Goal: Find specific page/section: Find specific page/section

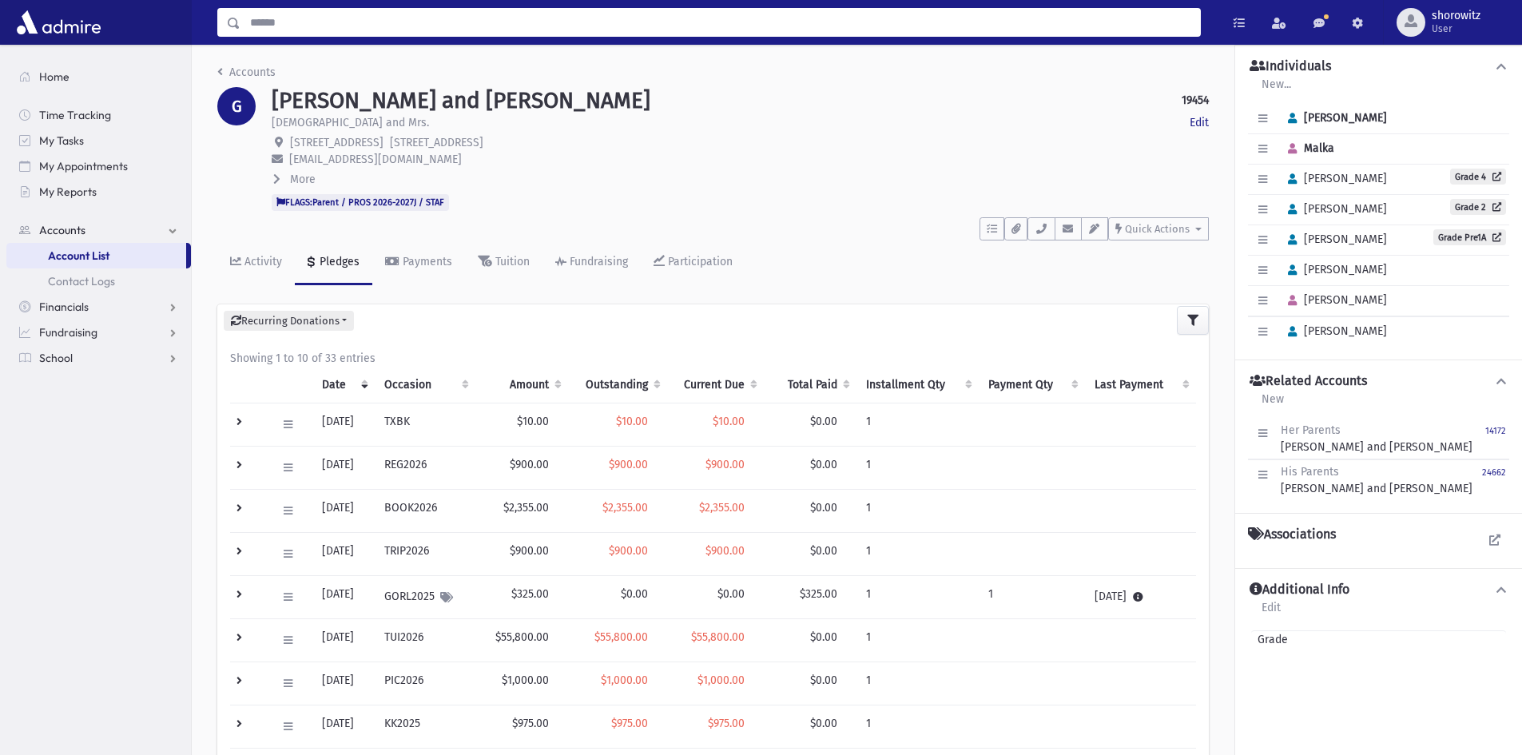
click at [363, 22] on input "Search" at bounding box center [719, 22] width 959 height 29
type input "********"
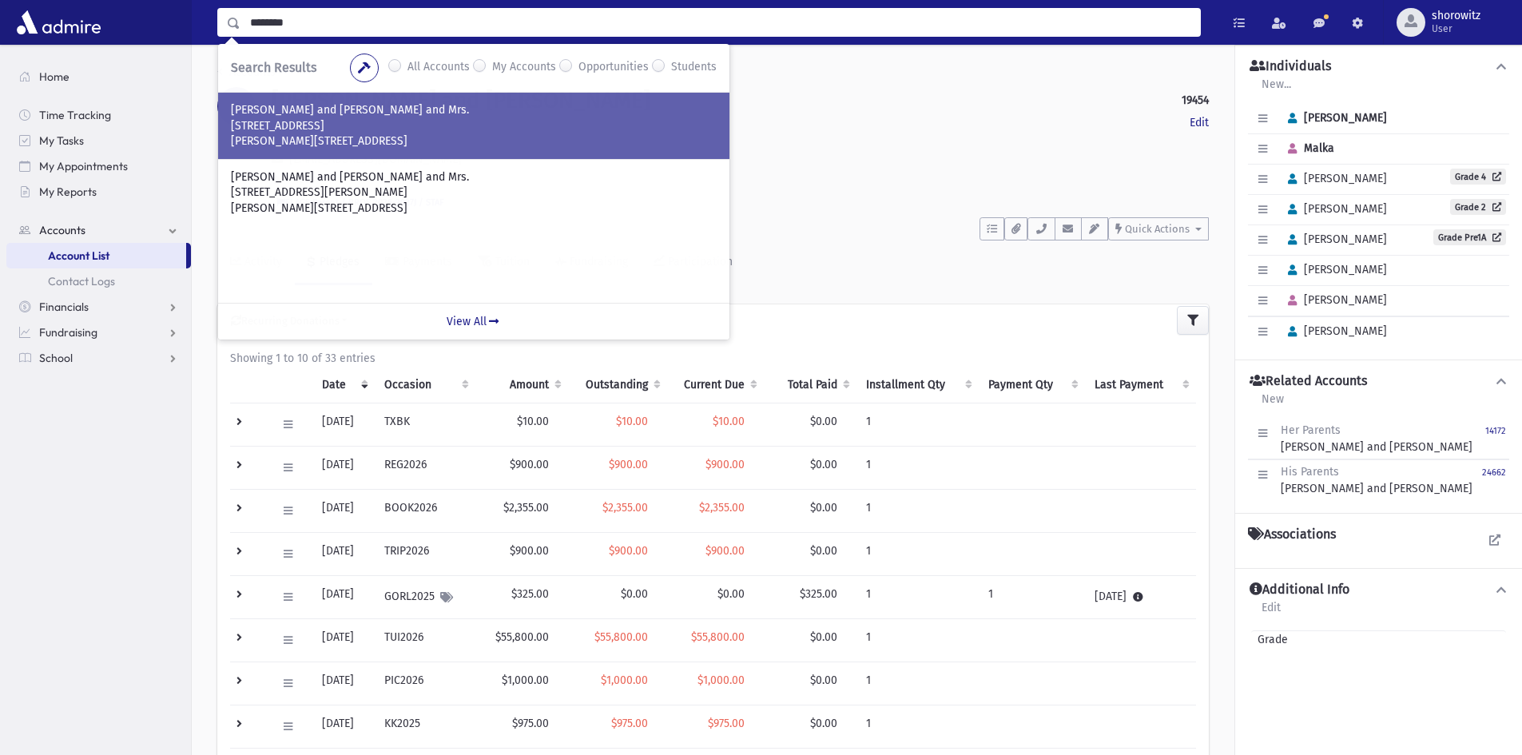
click at [297, 126] on p "[STREET_ADDRESS]" at bounding box center [474, 126] width 486 height 16
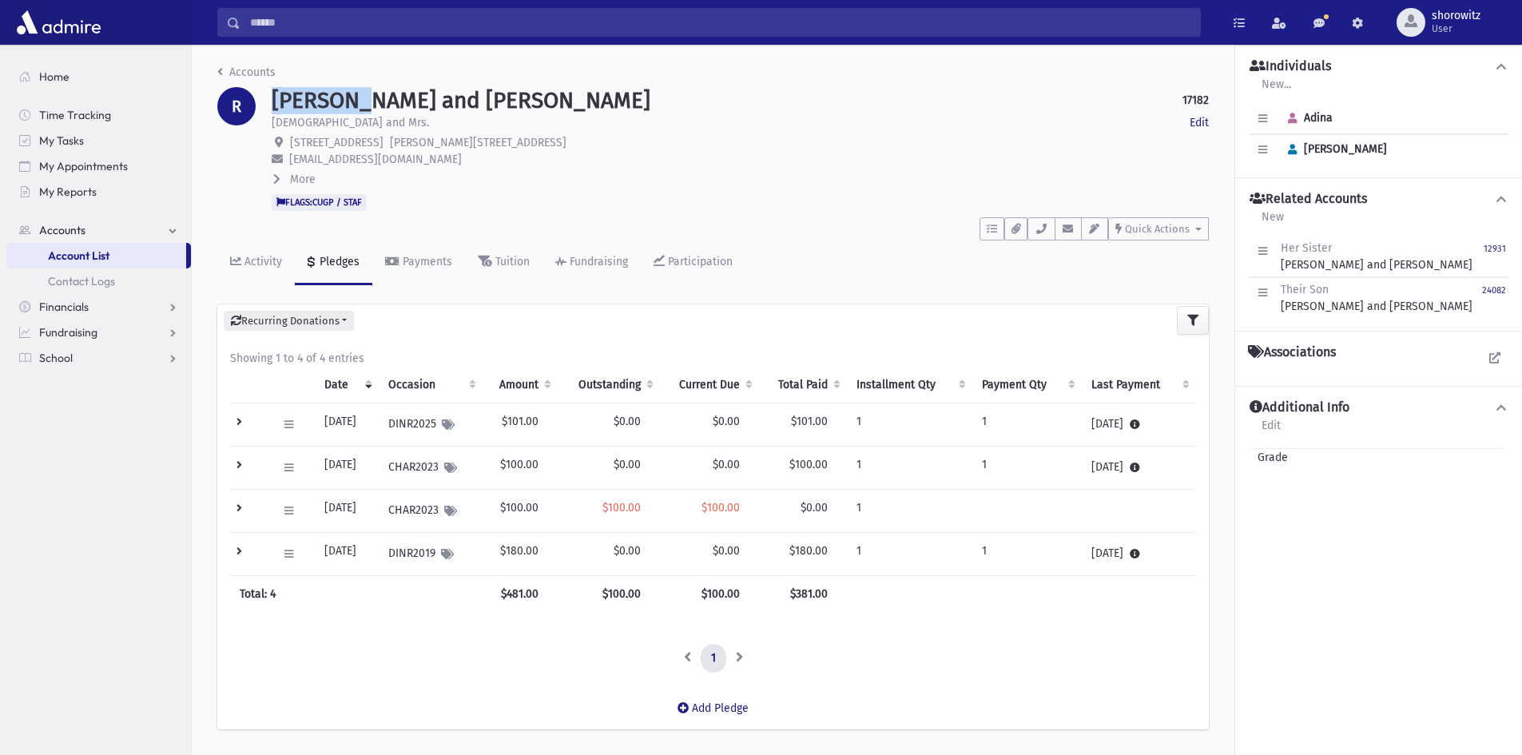
drag, startPoint x: 366, startPoint y: 97, endPoint x: 275, endPoint y: 101, distance: 91.1
click at [275, 101] on h1 "RIBACOFF, Ari and Adina" at bounding box center [461, 100] width 379 height 27
click at [273, 21] on input "Search" at bounding box center [719, 22] width 959 height 29
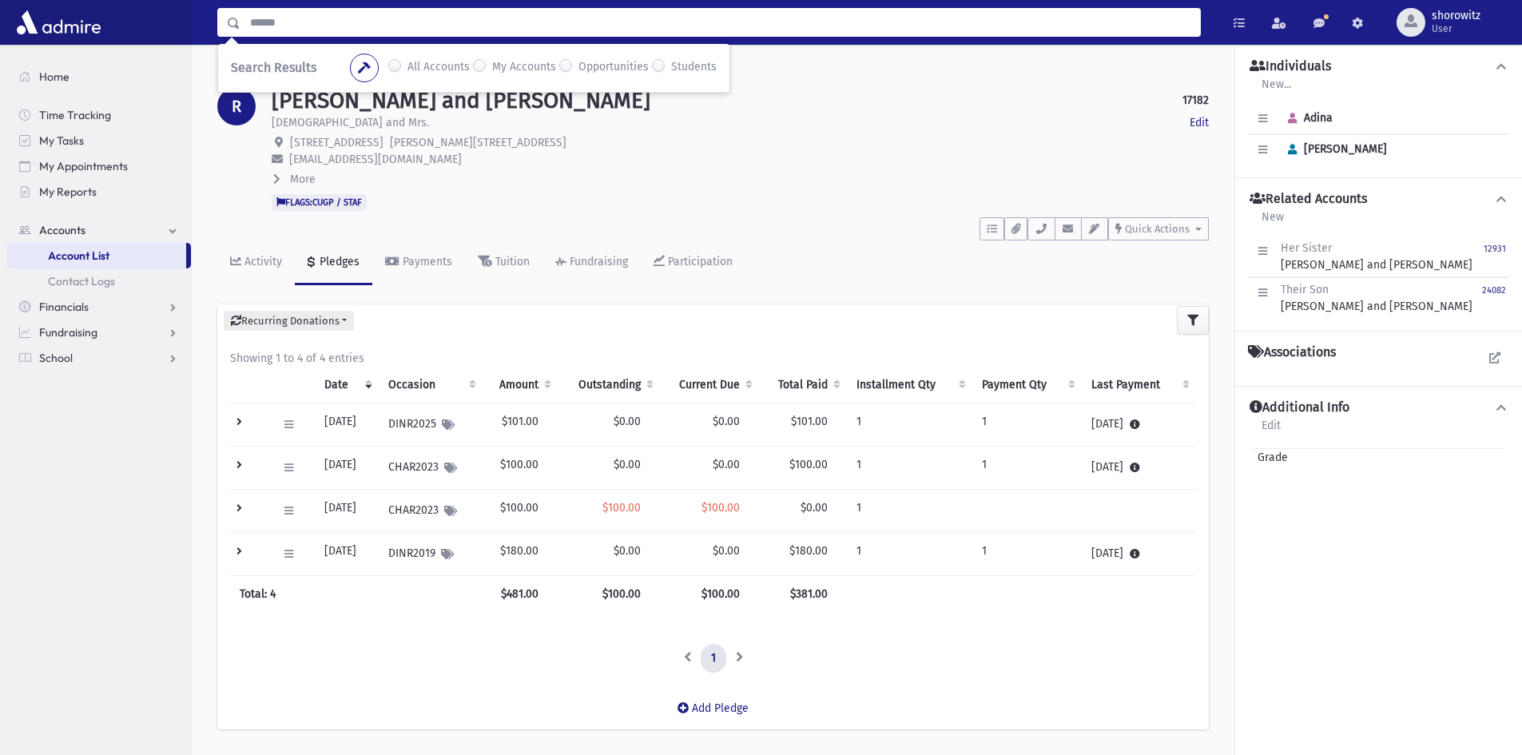
paste input "********"
type input "********"
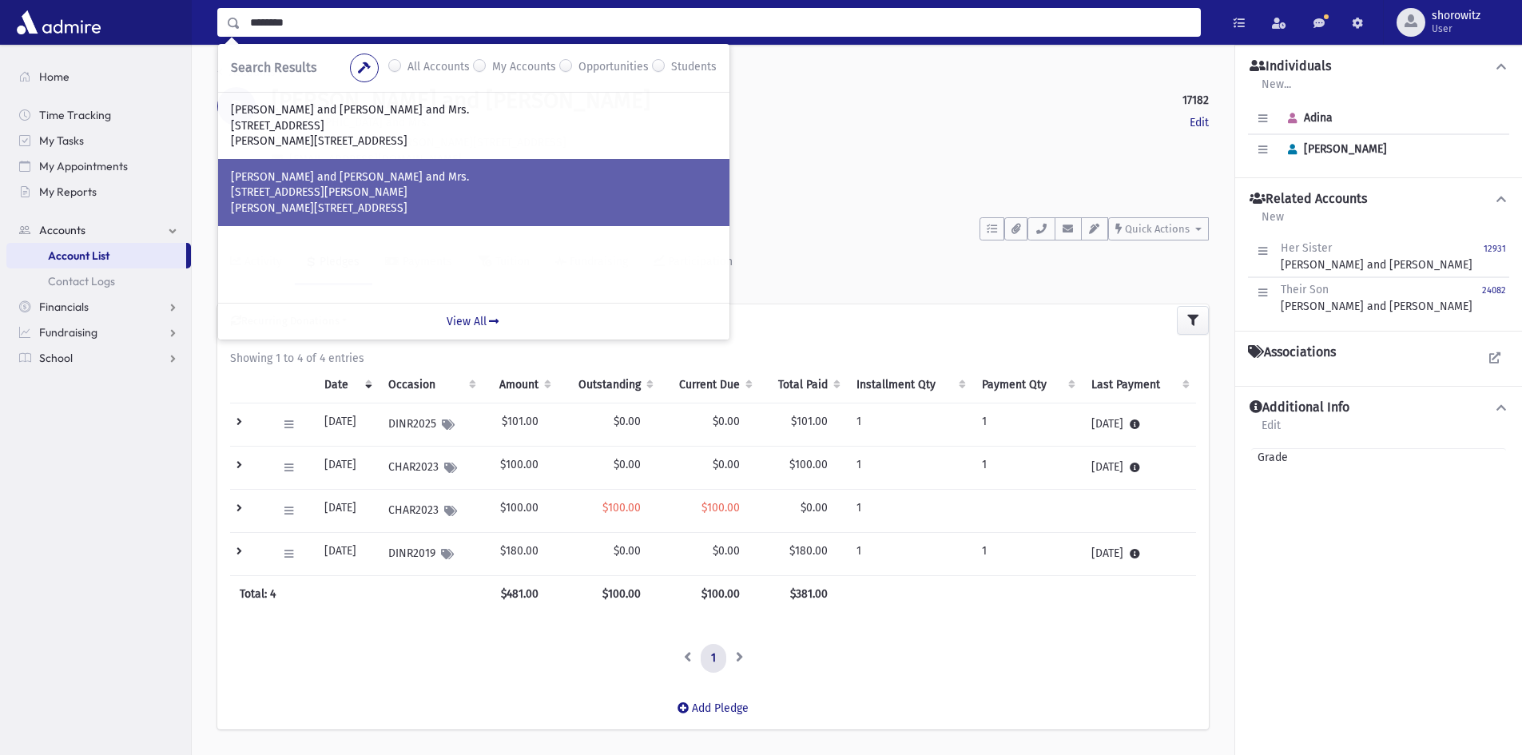
click at [315, 193] on p "25 Noam Court" at bounding box center [474, 192] width 486 height 16
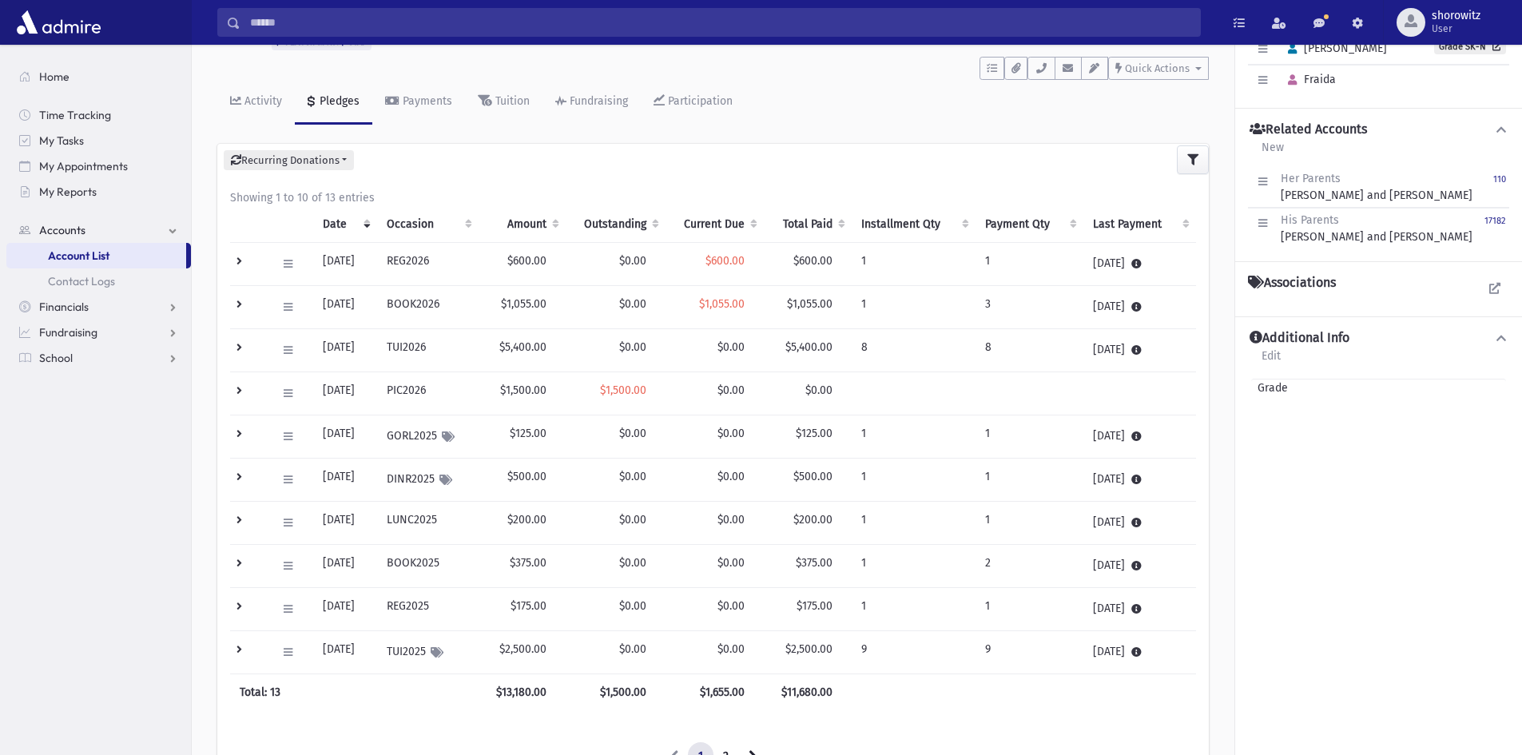
scroll to position [160, 0]
drag, startPoint x: 561, startPoint y: 347, endPoint x: 516, endPoint y: 350, distance: 44.8
click at [516, 350] on td "$5,400.00" at bounding box center [521, 351] width 87 height 43
click at [518, 348] on td "$5,400.00" at bounding box center [521, 351] width 87 height 43
drag, startPoint x: 559, startPoint y: 346, endPoint x: 514, endPoint y: 347, distance: 45.6
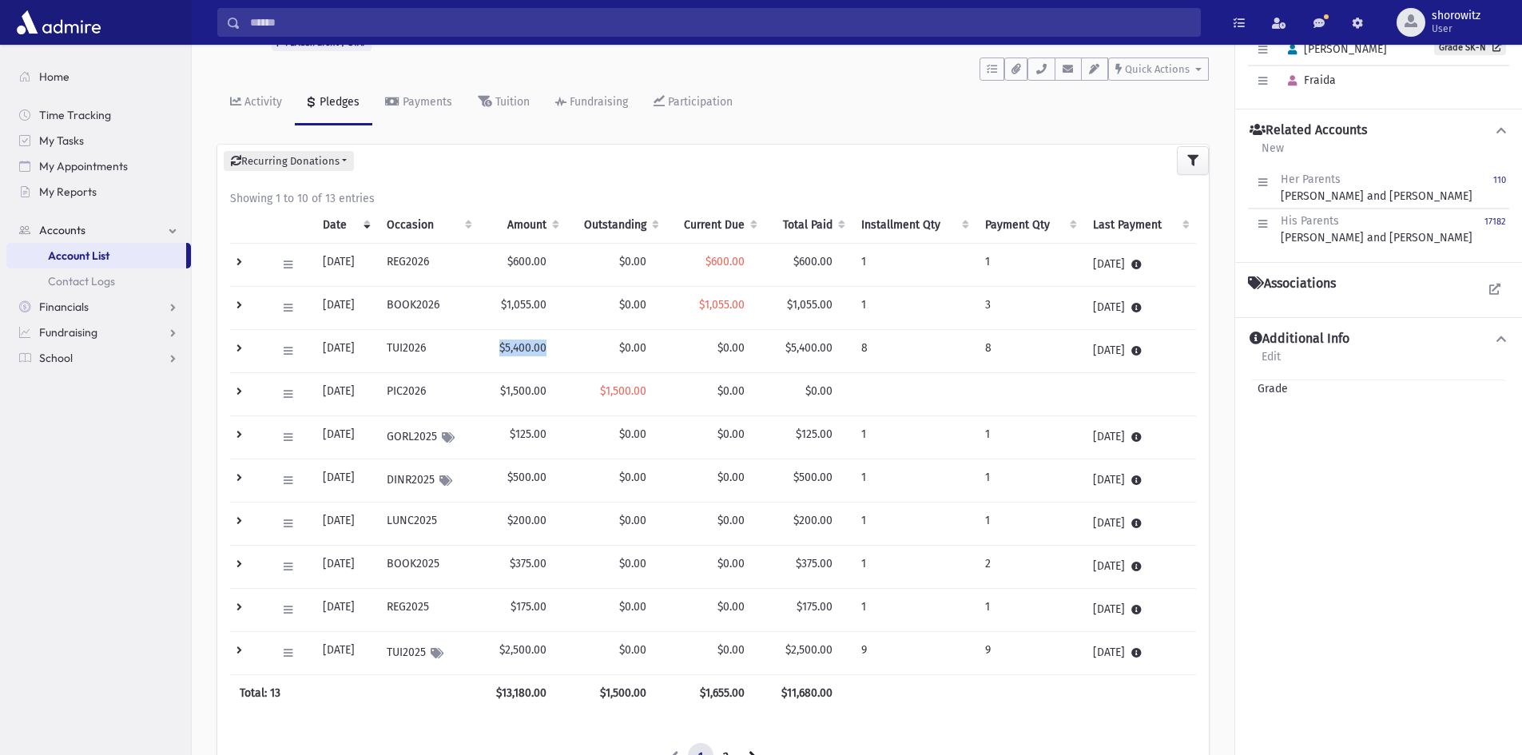
click at [500, 347] on td "$5,400.00" at bounding box center [521, 351] width 87 height 43
click at [539, 350] on td "$5,400.00" at bounding box center [521, 351] width 87 height 43
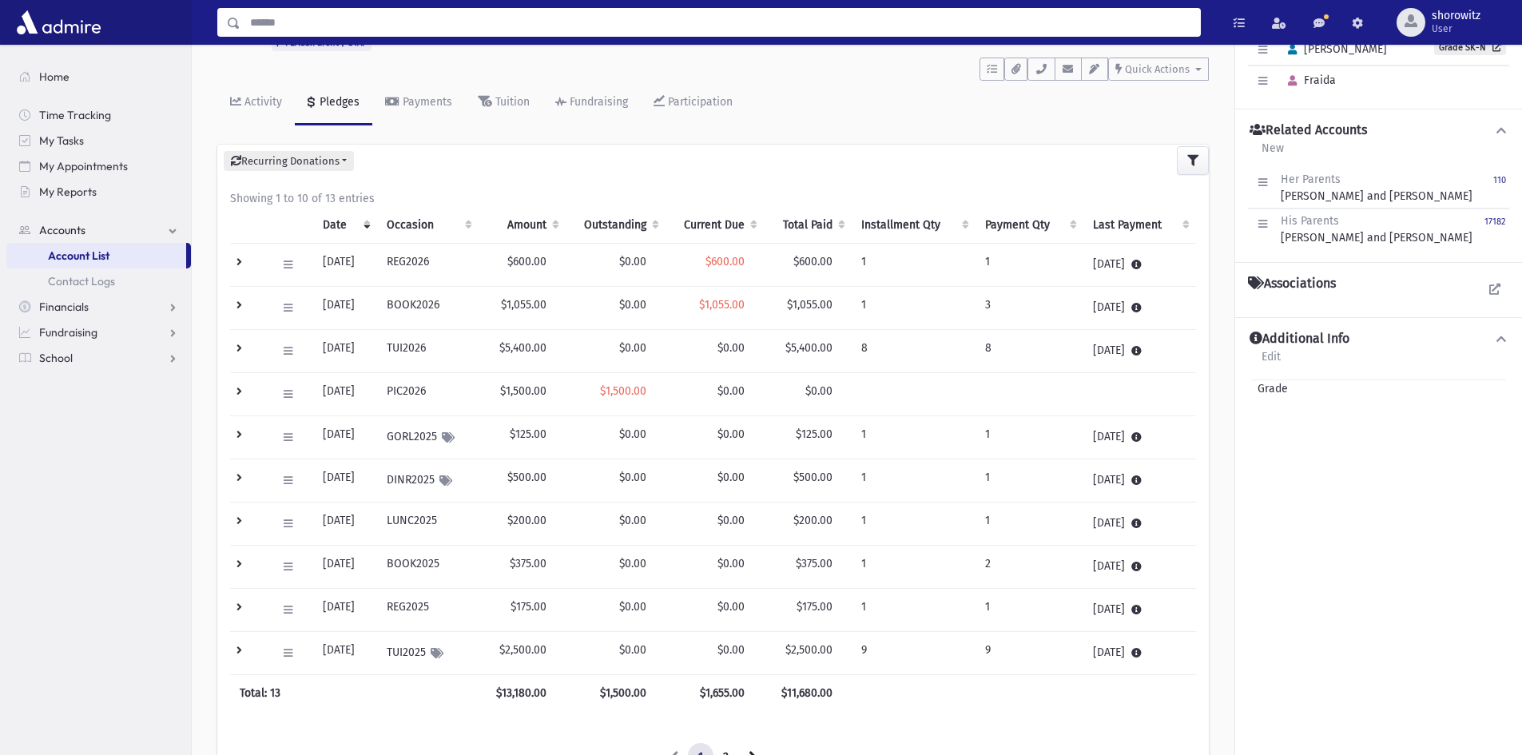
click at [277, 25] on input "Search" at bounding box center [719, 22] width 959 height 29
type input "******"
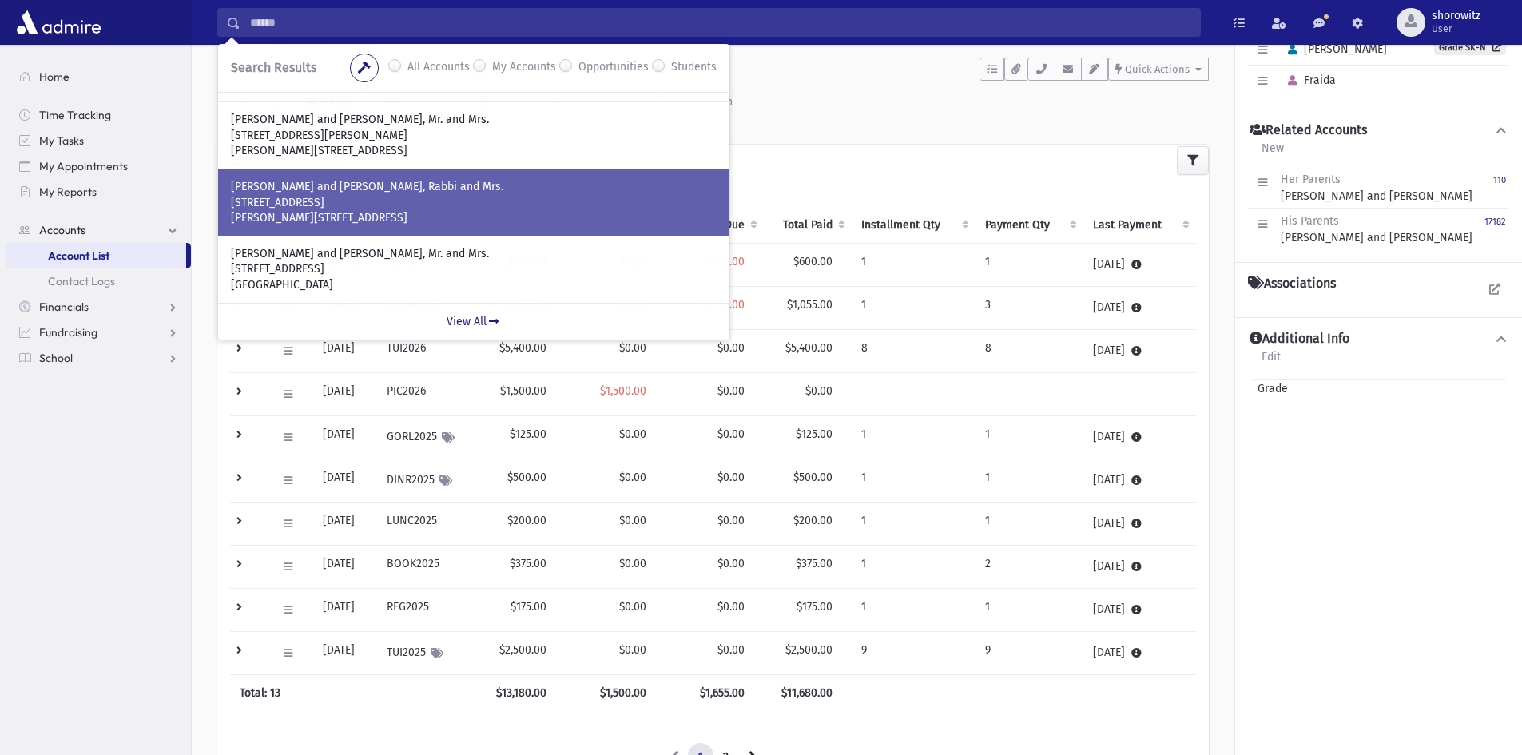
click at [379, 199] on p "159 North Meadow Crescent" at bounding box center [474, 203] width 486 height 16
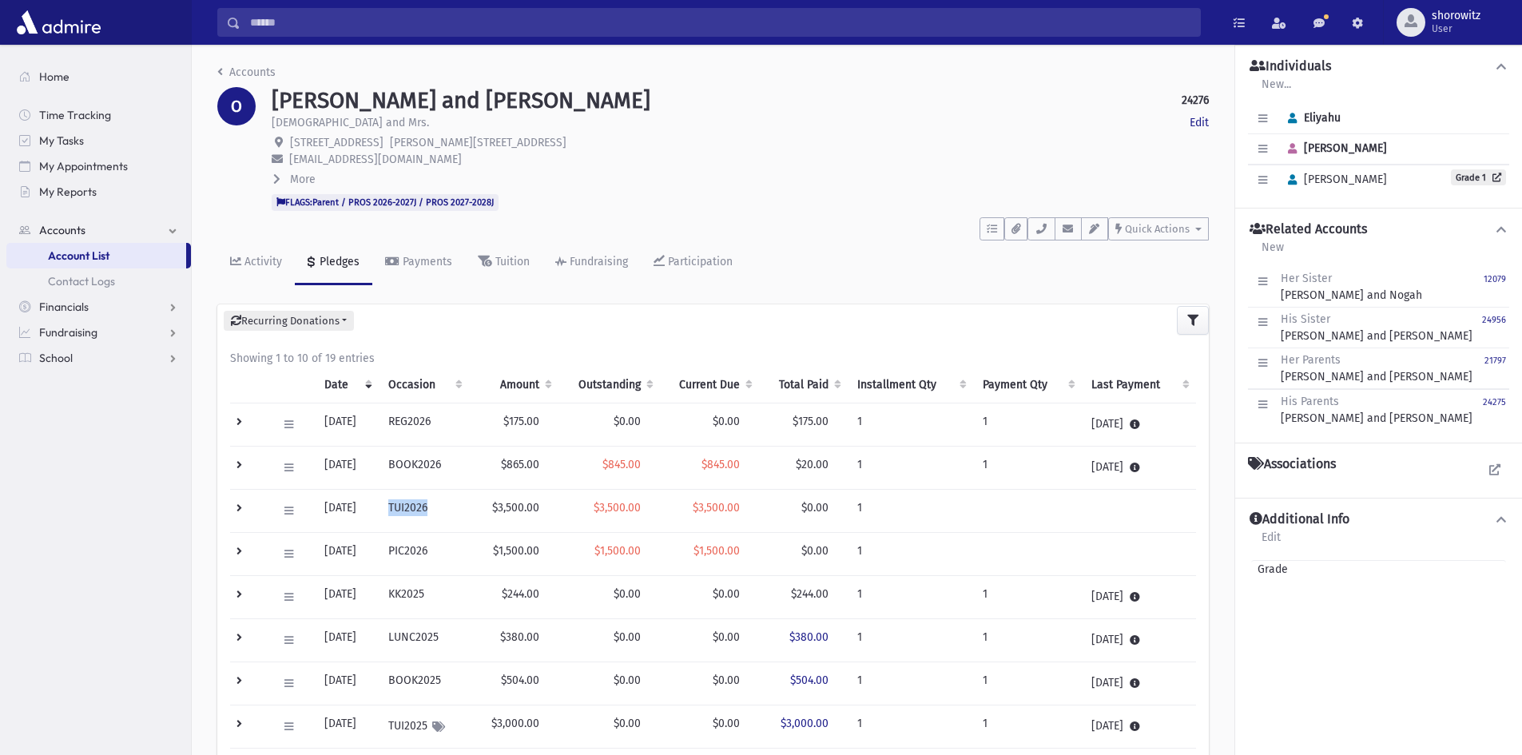
drag, startPoint x: 407, startPoint y: 506, endPoint x: 462, endPoint y: 511, distance: 56.2
click at [462, 511] on td "TUI2026" at bounding box center [424, 511] width 91 height 43
drag, startPoint x: 655, startPoint y: 508, endPoint x: 608, endPoint y: 508, distance: 47.1
click at [608, 508] on td "$3,500.00" at bounding box center [608, 511] width 101 height 43
click at [308, 22] on input "Search" at bounding box center [719, 22] width 959 height 29
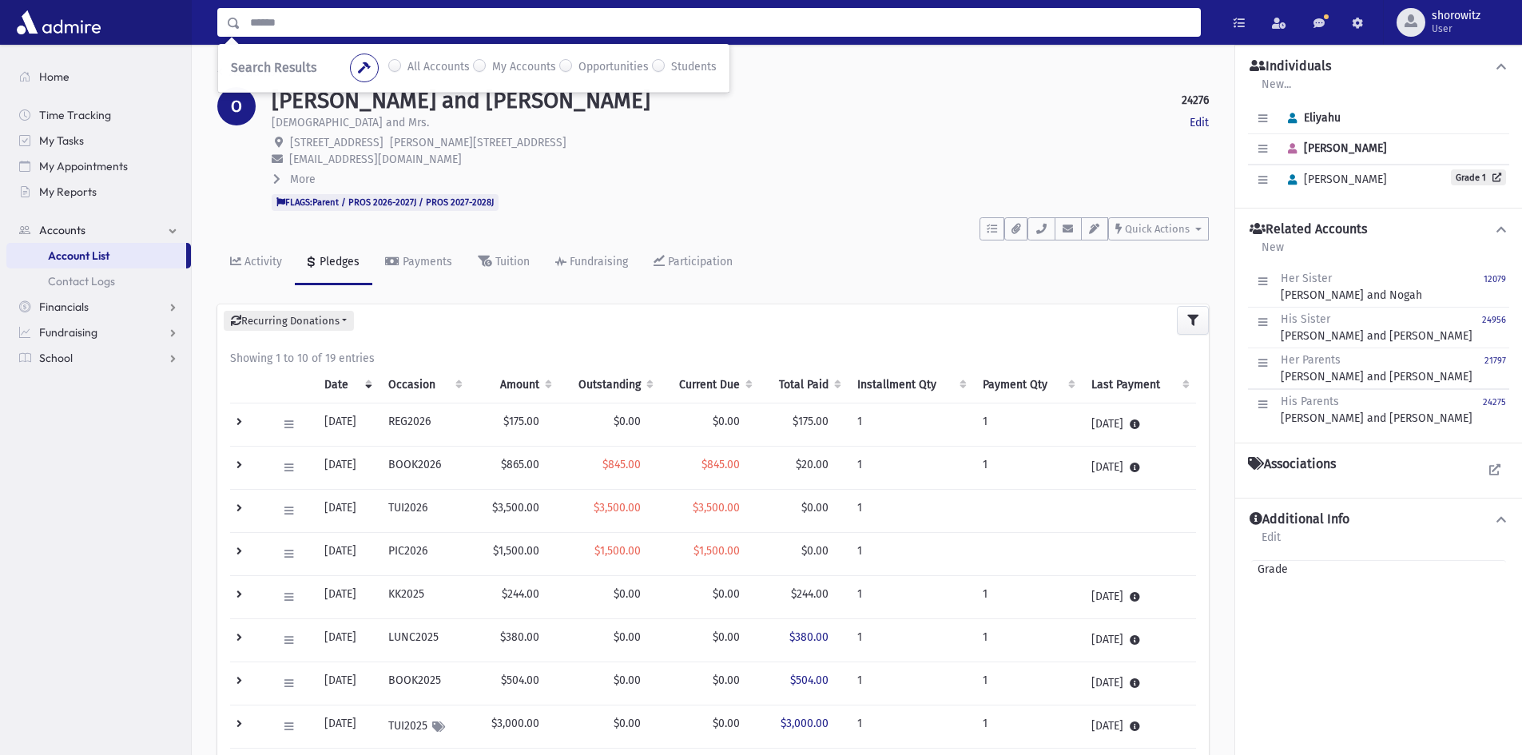
paste input "********"
type input "********"
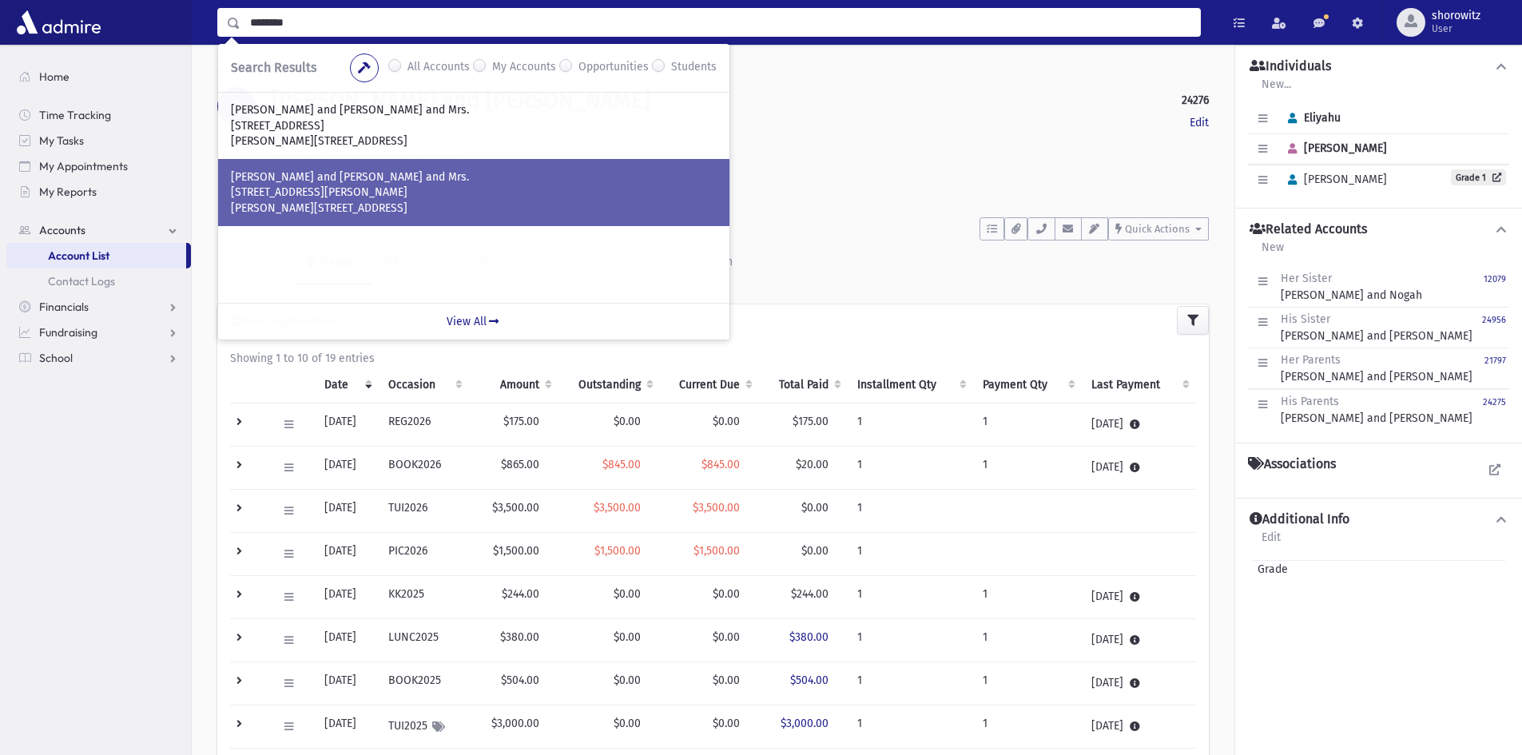
click at [381, 192] on p "25 Noam Court" at bounding box center [474, 192] width 486 height 16
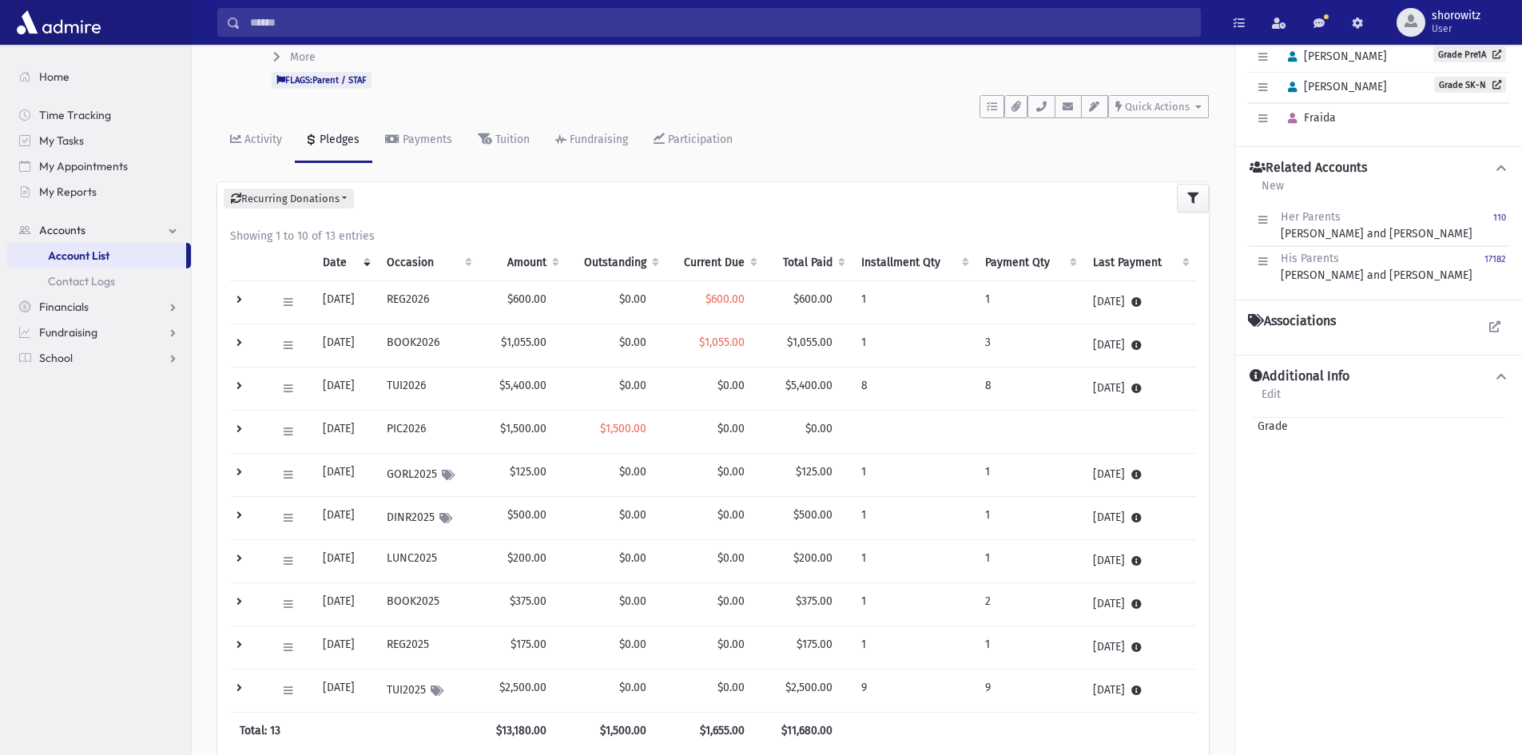
scroll to position [160, 0]
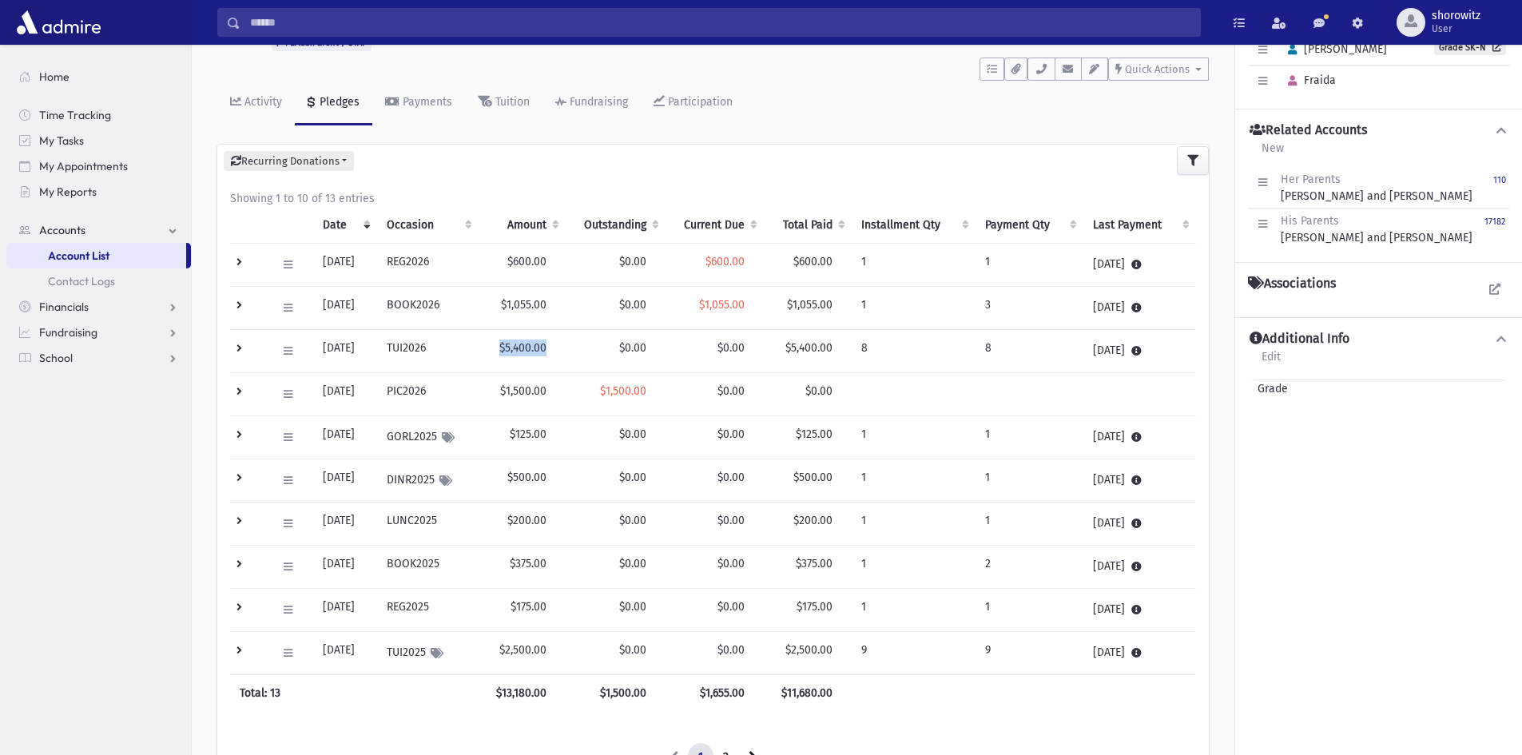
drag, startPoint x: 559, startPoint y: 347, endPoint x: 514, endPoint y: 349, distance: 44.8
click at [514, 349] on td "$5,400.00" at bounding box center [521, 351] width 87 height 43
drag, startPoint x: 756, startPoint y: 304, endPoint x: 709, endPoint y: 303, distance: 47.1
click at [709, 303] on td "$1,055.00" at bounding box center [714, 308] width 98 height 43
drag, startPoint x: 660, startPoint y: 347, endPoint x: 513, endPoint y: 346, distance: 147.0
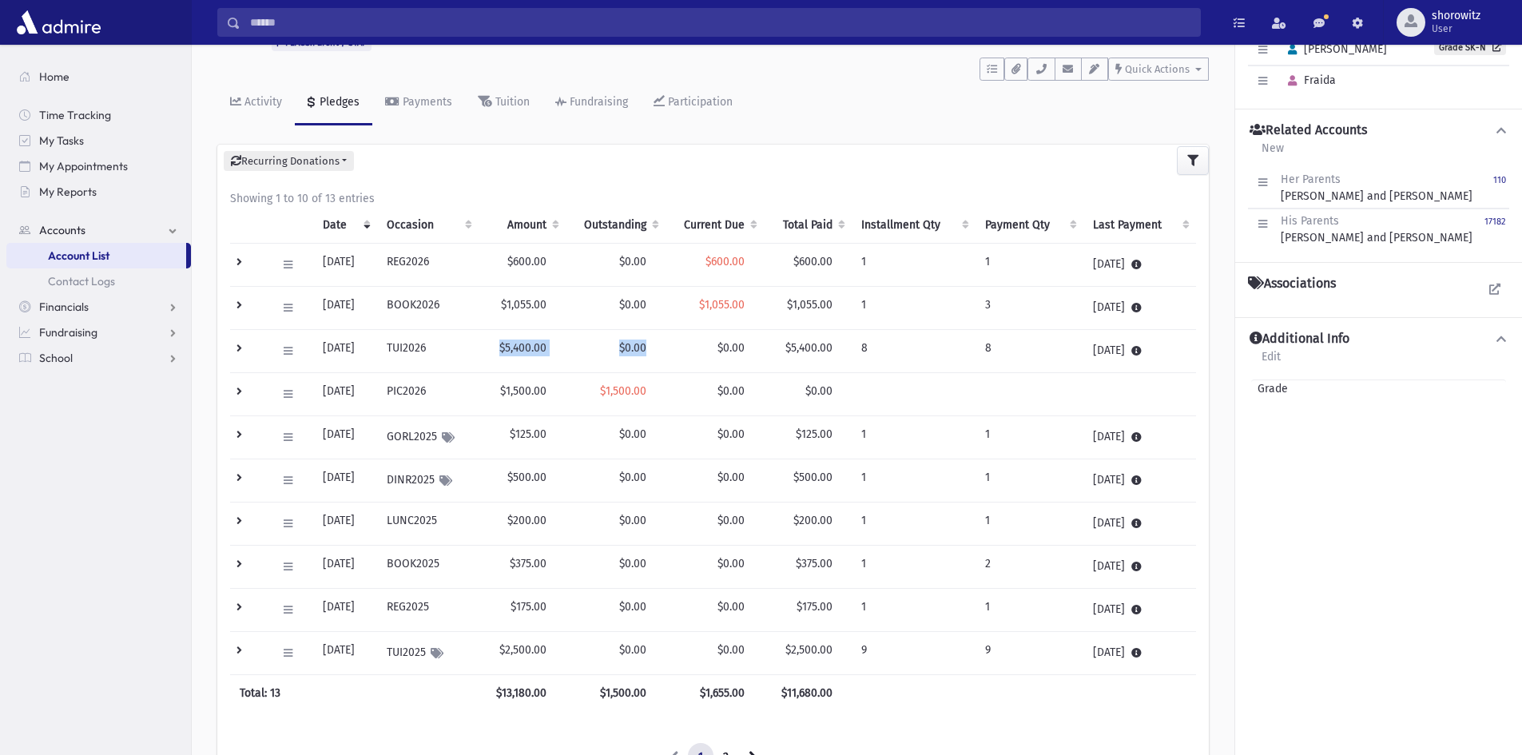
click at [513, 346] on tr "Edit Delete New Payment Schedule Payments Delete Scheduled Payments View Applie…" at bounding box center [713, 351] width 966 height 43
click at [535, 353] on td "$5,400.00" at bounding box center [521, 351] width 87 height 43
drag, startPoint x: 514, startPoint y: 347, endPoint x: 563, endPoint y: 350, distance: 48.8
click at [563, 350] on td "$5,400.00" at bounding box center [521, 351] width 87 height 43
click at [550, 357] on td "$5,400.00" at bounding box center [521, 351] width 87 height 43
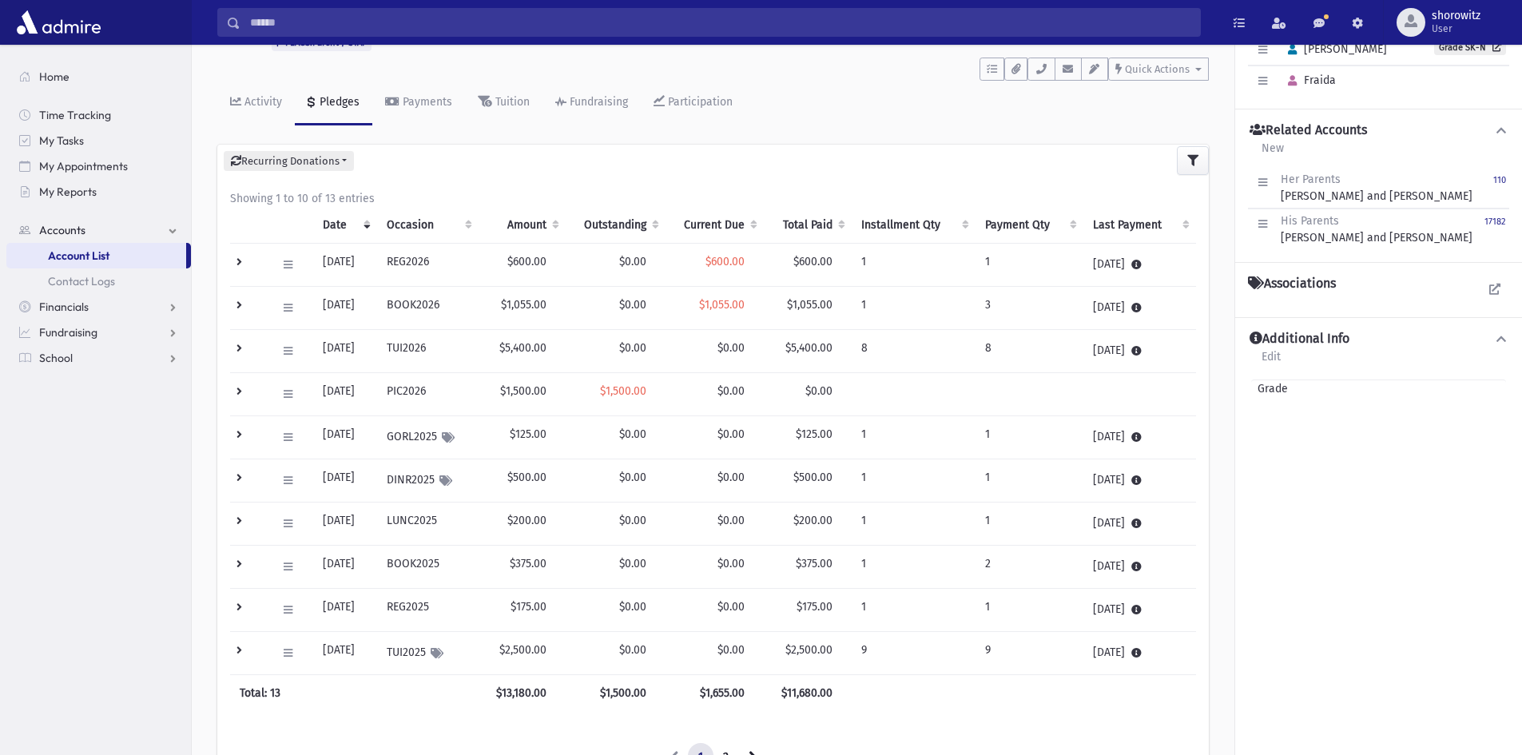
click at [288, 26] on input "Search" at bounding box center [719, 22] width 959 height 29
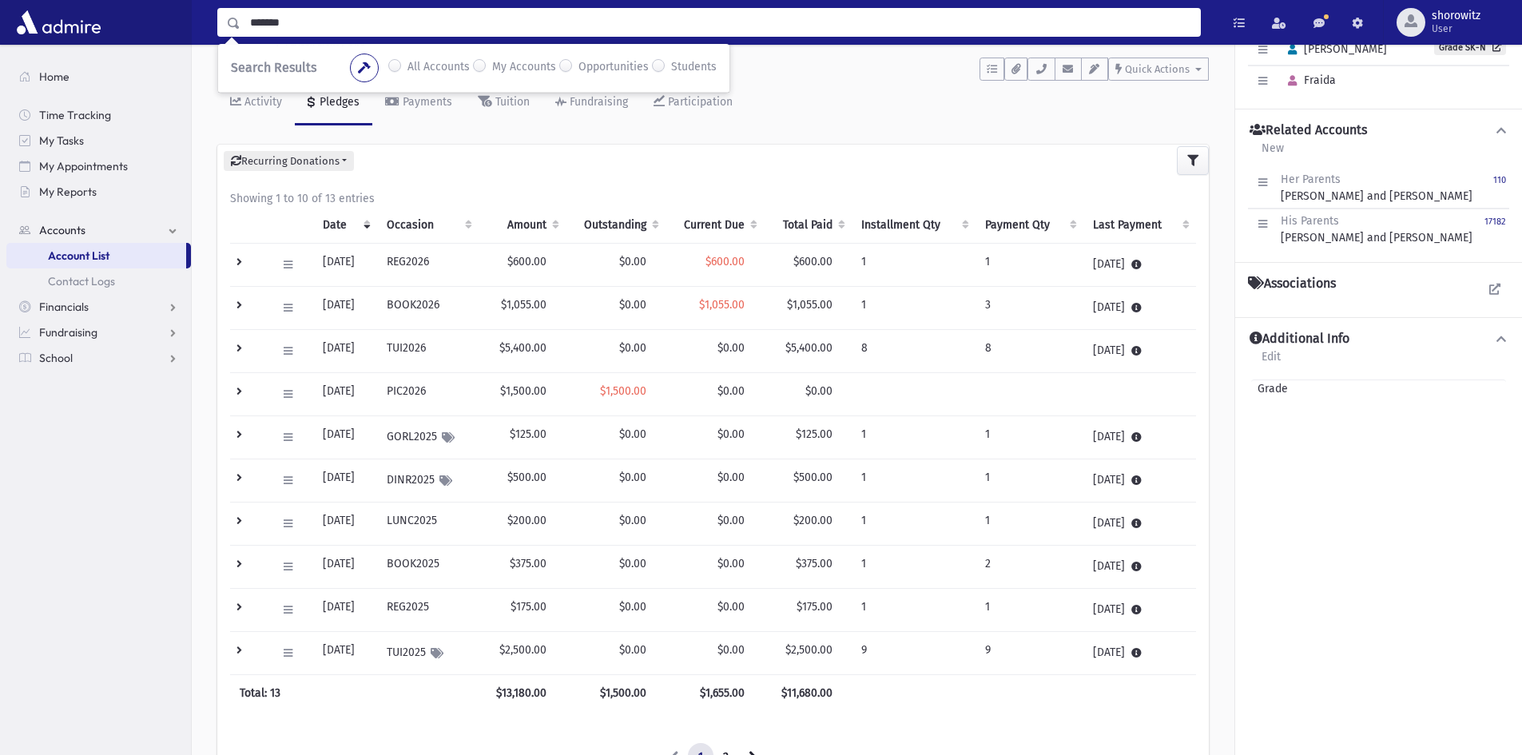
type input "*******"
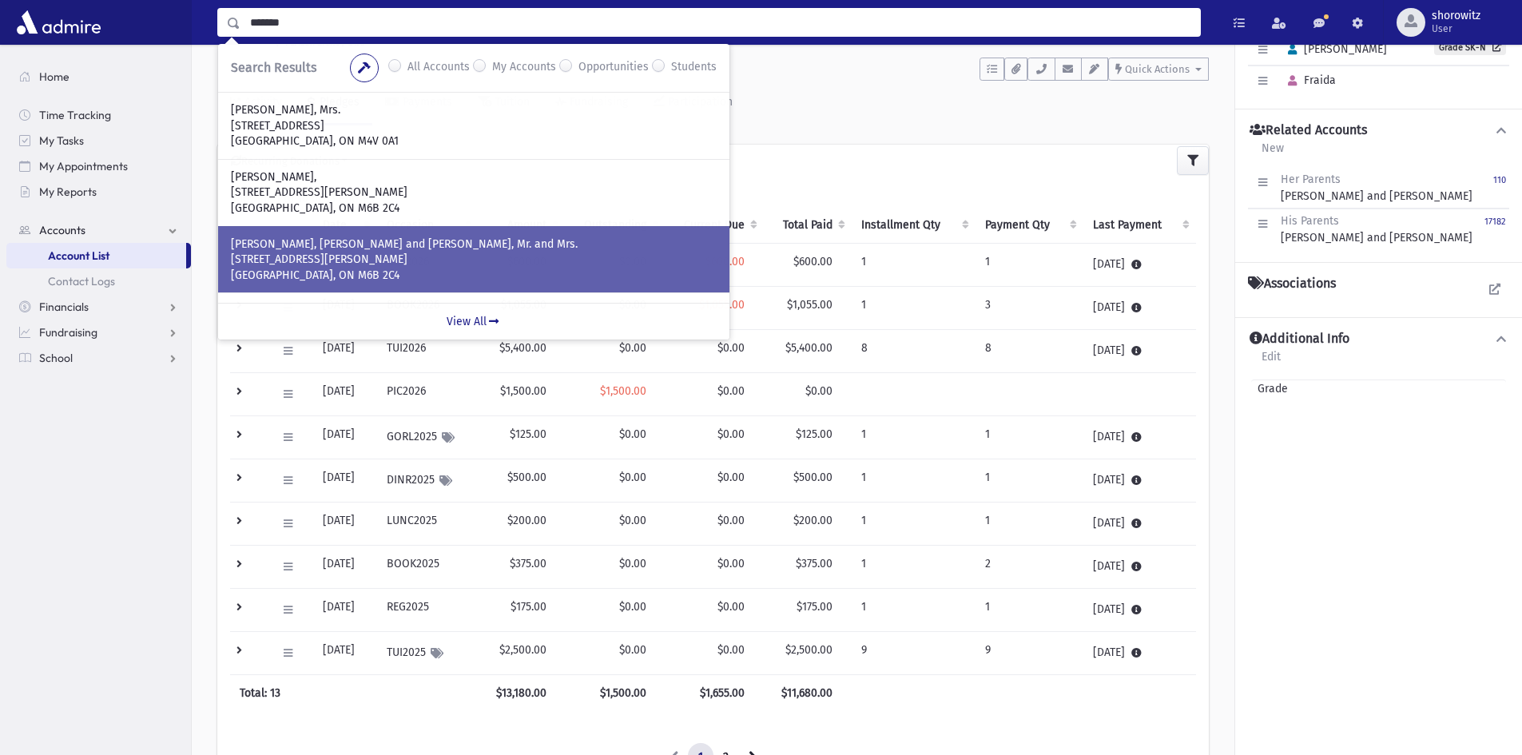
click at [339, 237] on p "SIMMONS, Moshe Leib and Sorelle, Mr. and Mrs." at bounding box center [474, 244] width 486 height 16
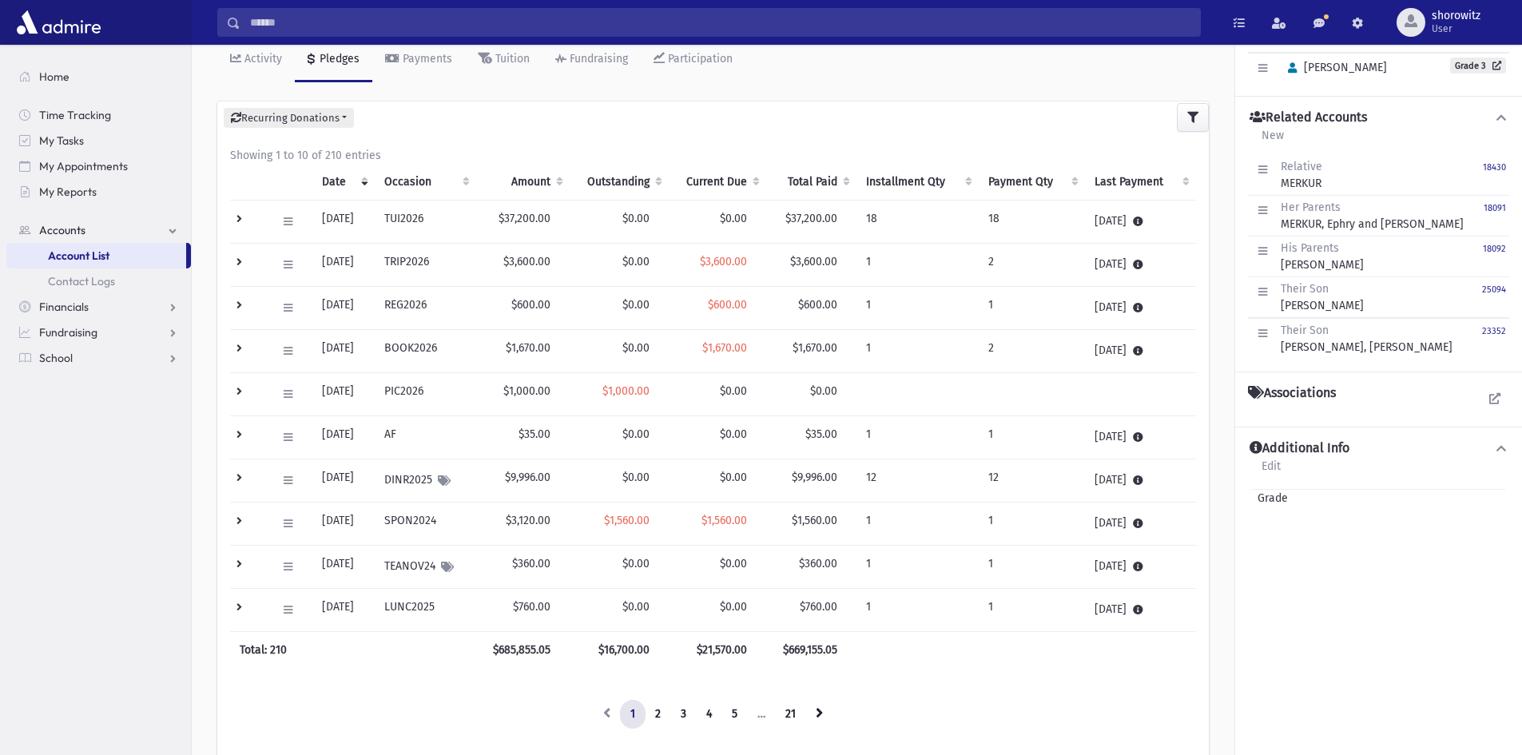
scroll to position [240, 0]
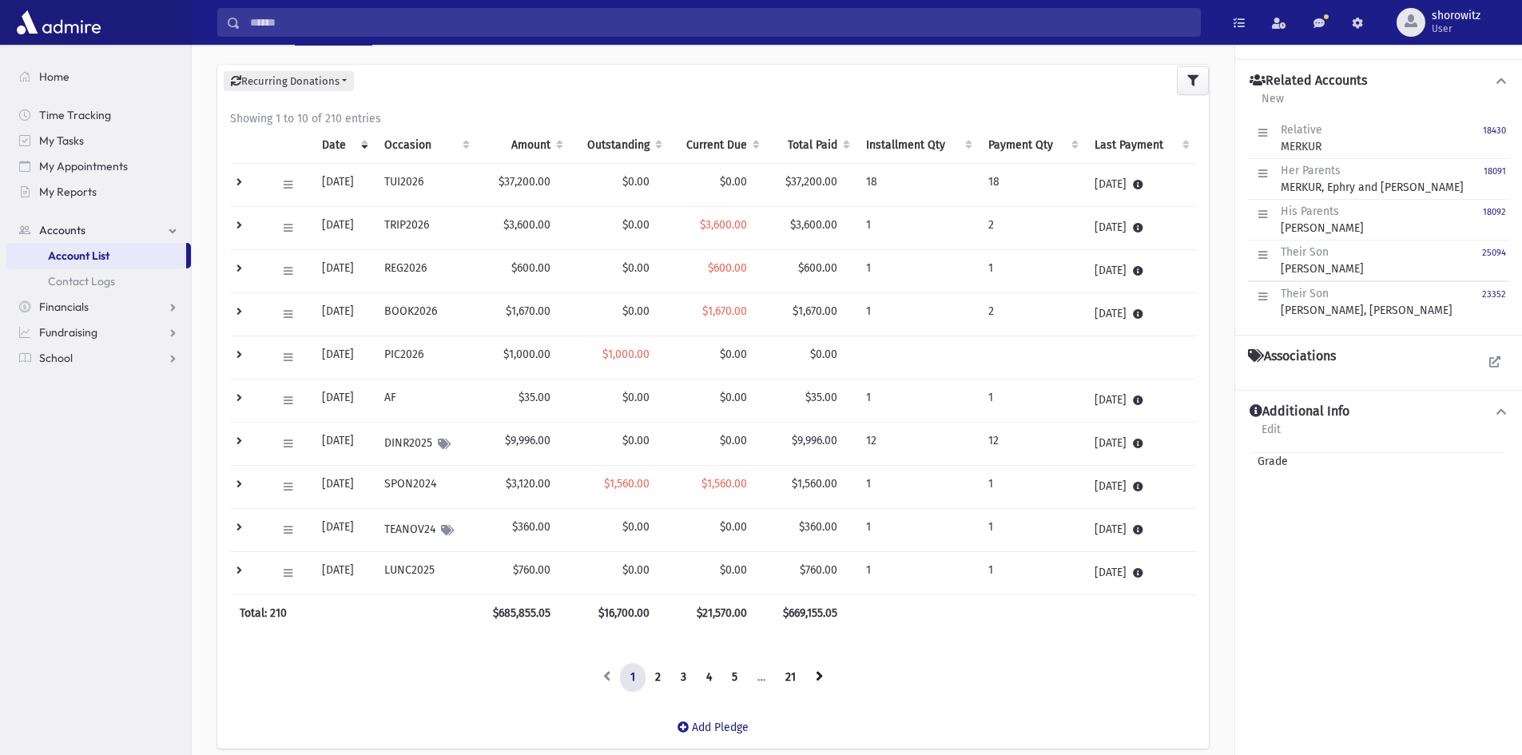
click at [240, 482] on td at bounding box center [248, 487] width 37 height 43
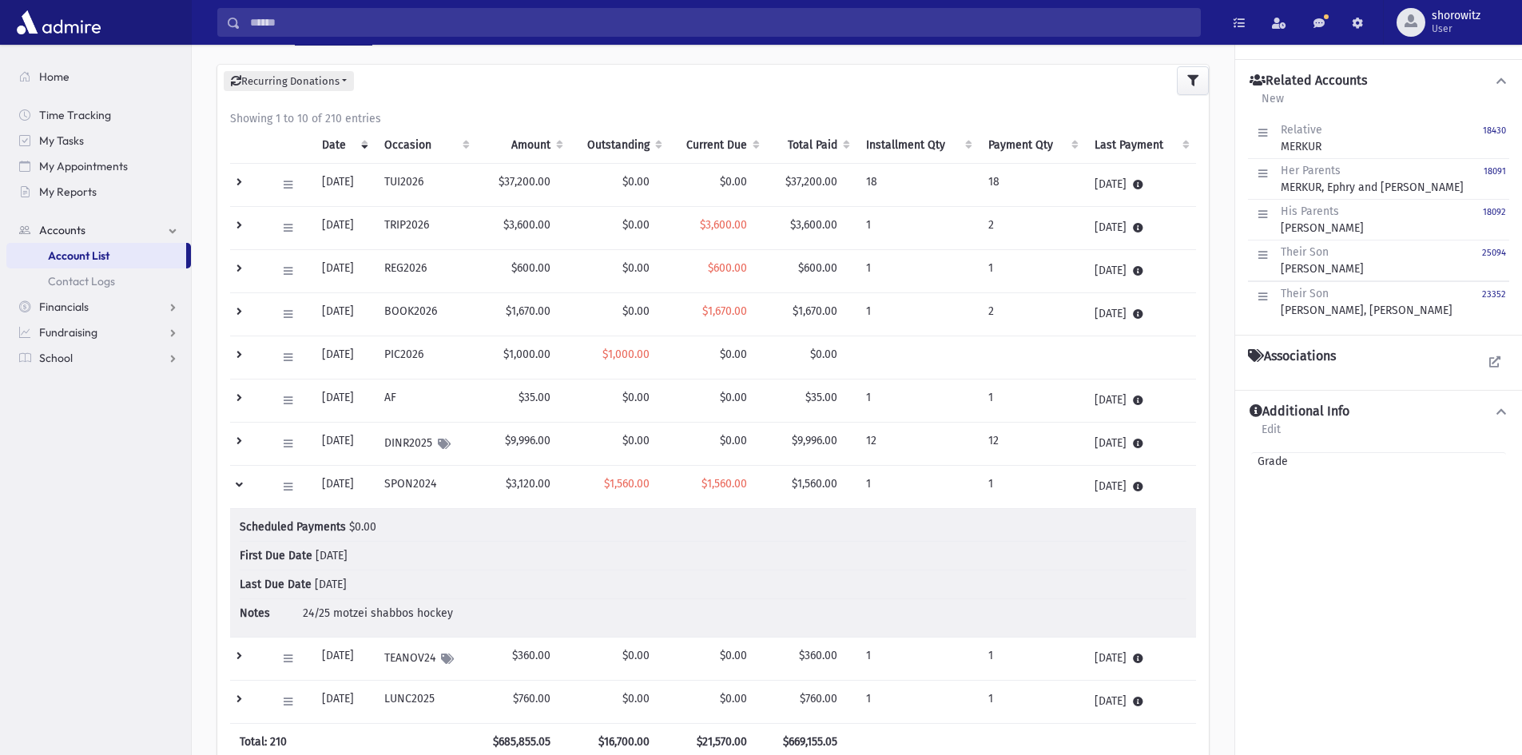
click at [240, 484] on td at bounding box center [248, 487] width 37 height 43
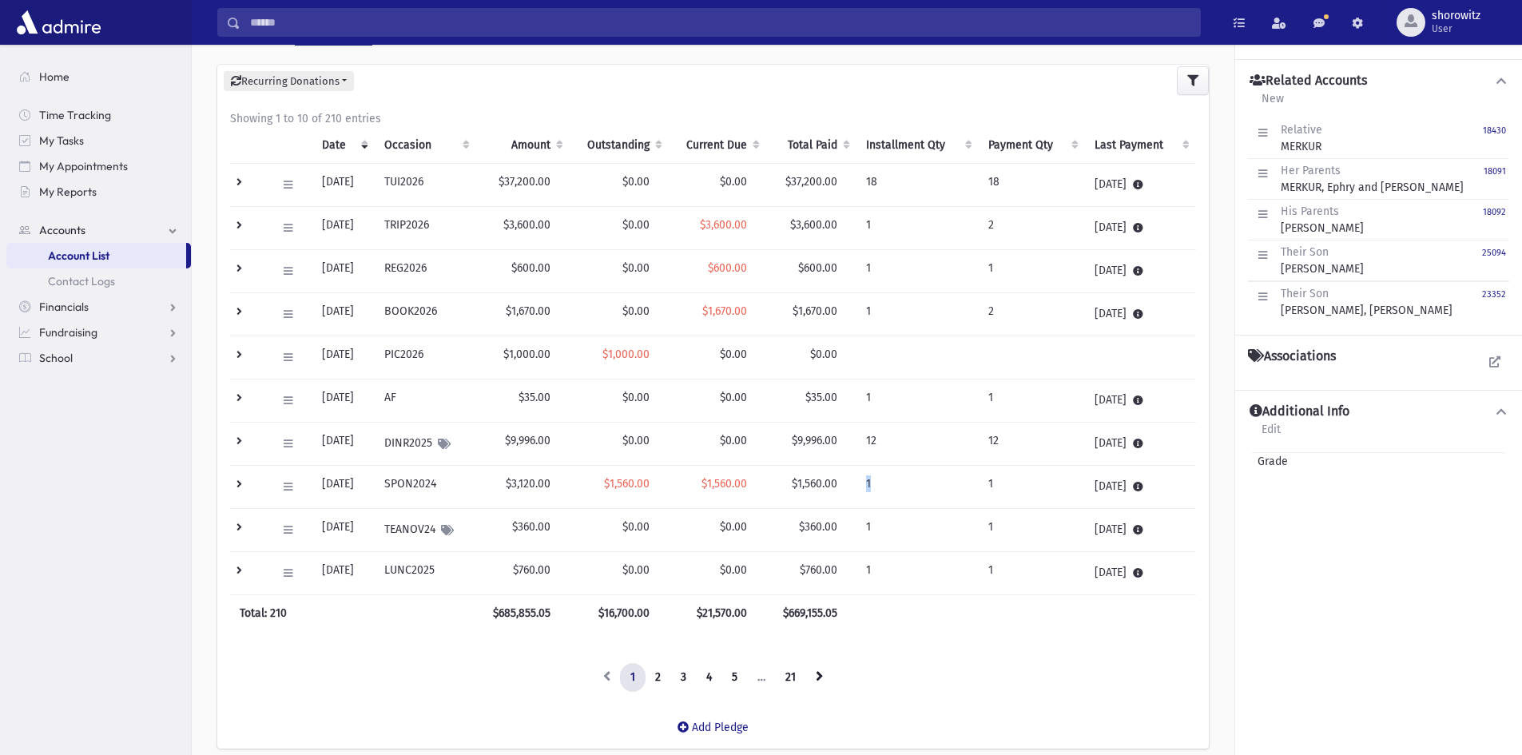
click at [876, 483] on td "1" at bounding box center [917, 487] width 122 height 43
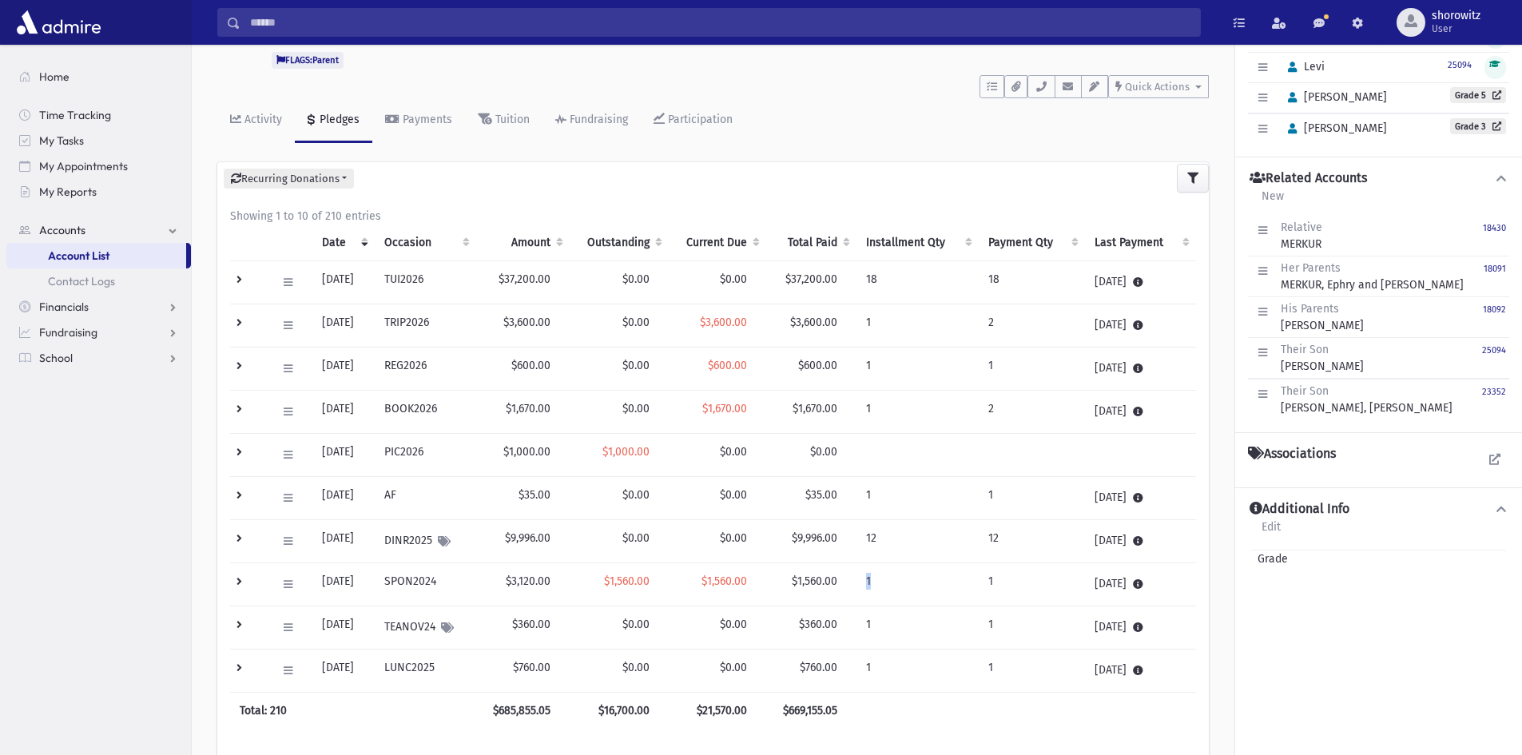
scroll to position [0, 0]
